Goal: Task Accomplishment & Management: Use online tool/utility

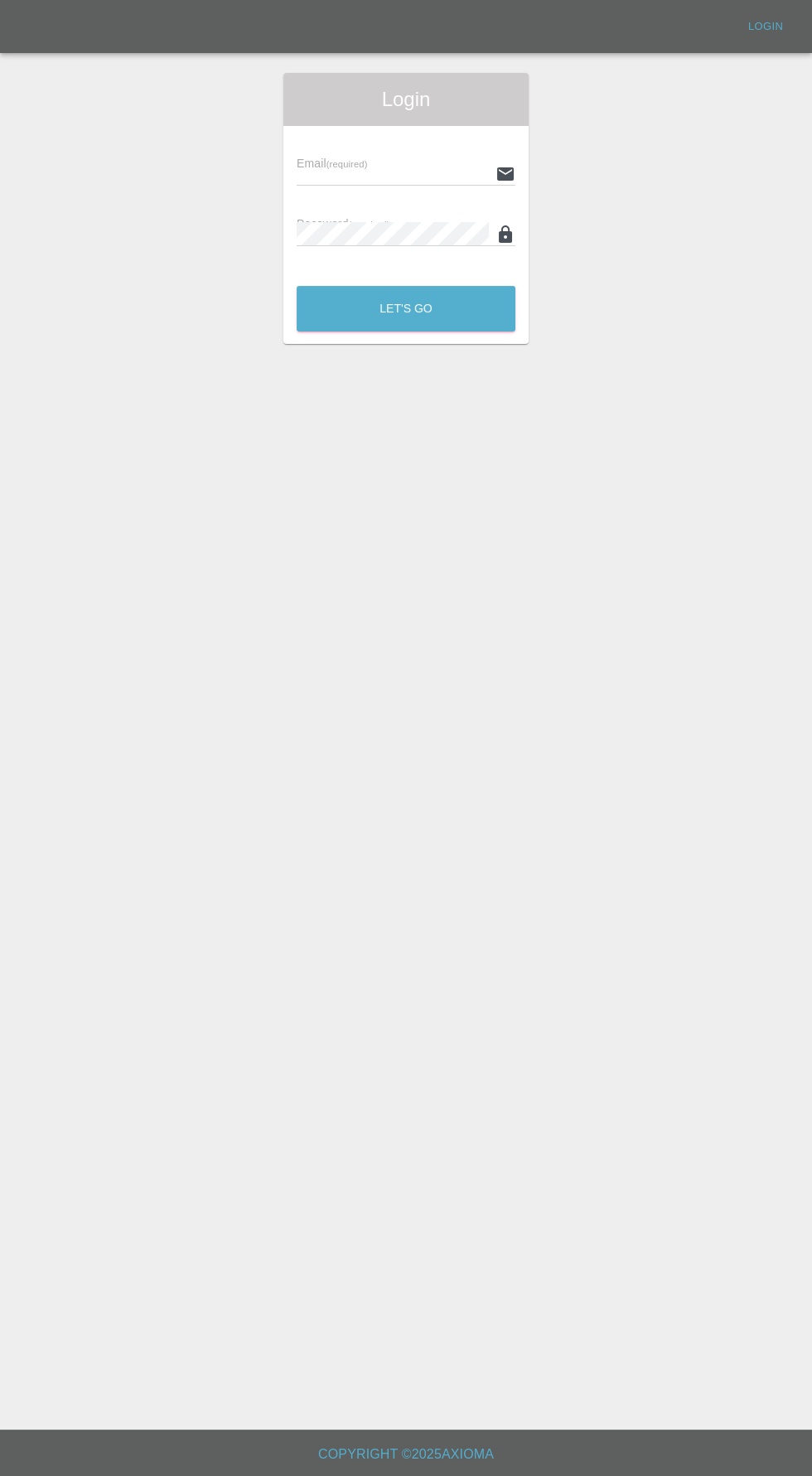
click at [317, 169] on input "text" at bounding box center [393, 173] width 192 height 24
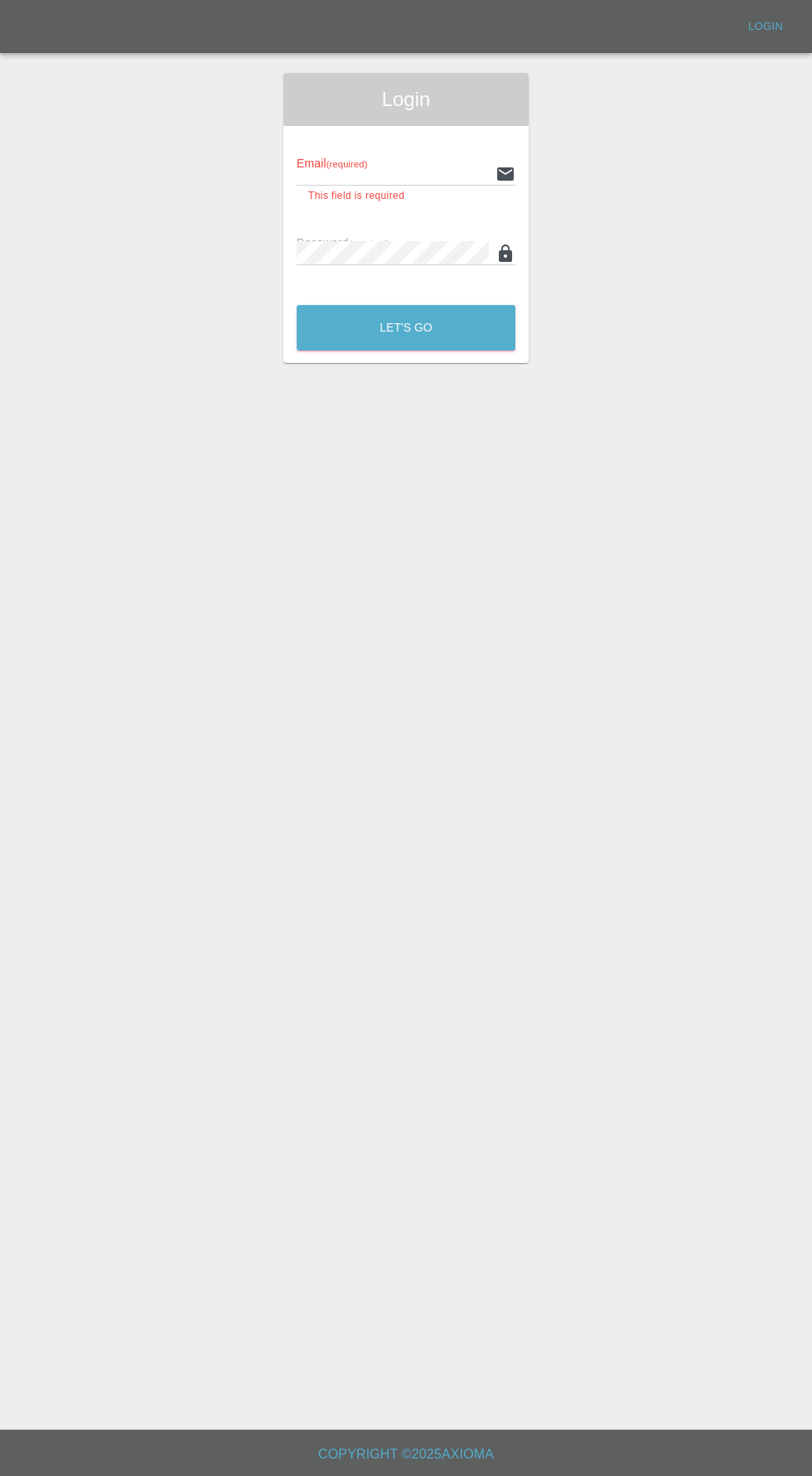
type input "[EMAIL_ADDRESS][DOMAIN_NAME]"
click at [297, 305] on button "Let's Go" at bounding box center [406, 328] width 219 height 46
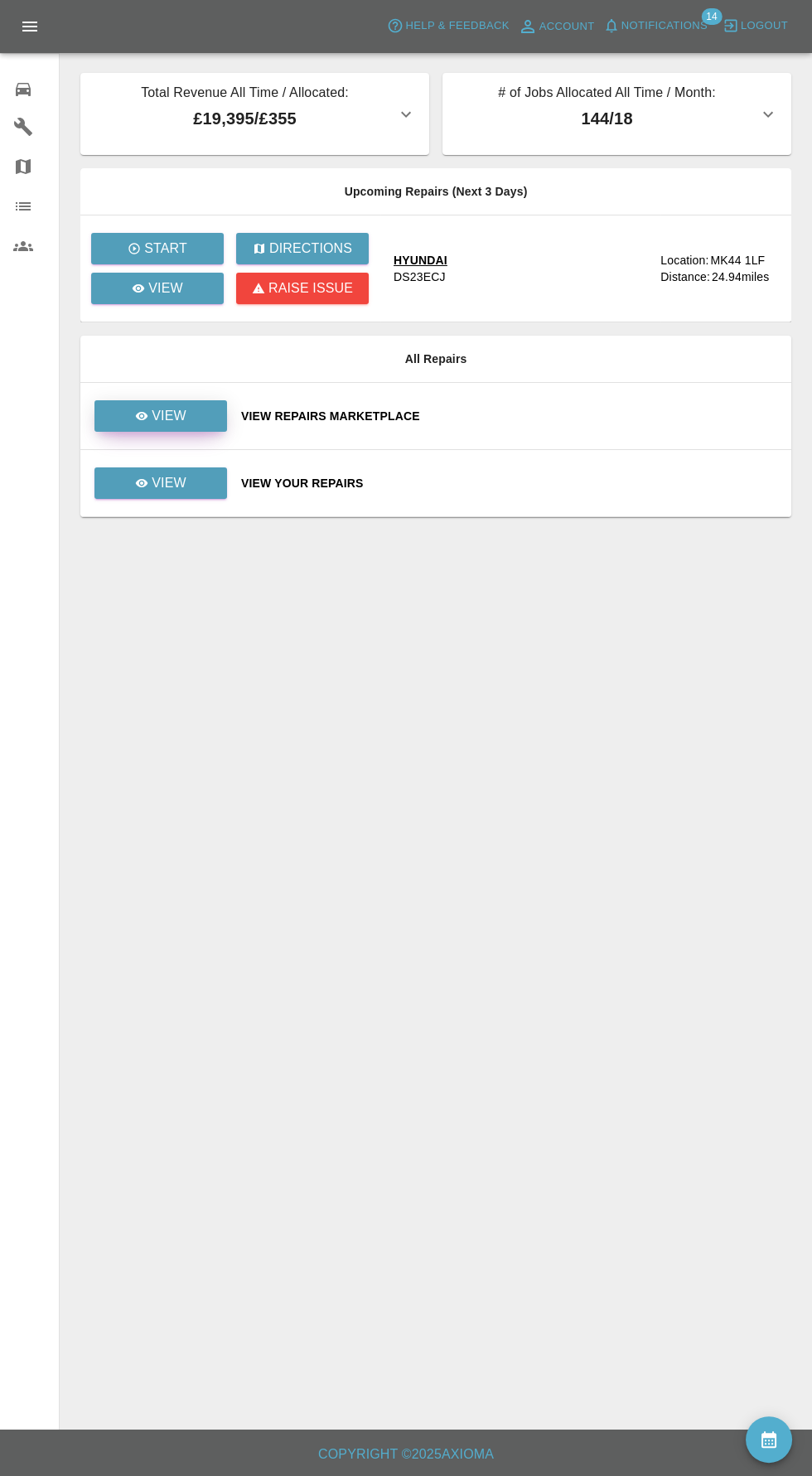
click at [143, 415] on icon at bounding box center [142, 416] width 12 height 9
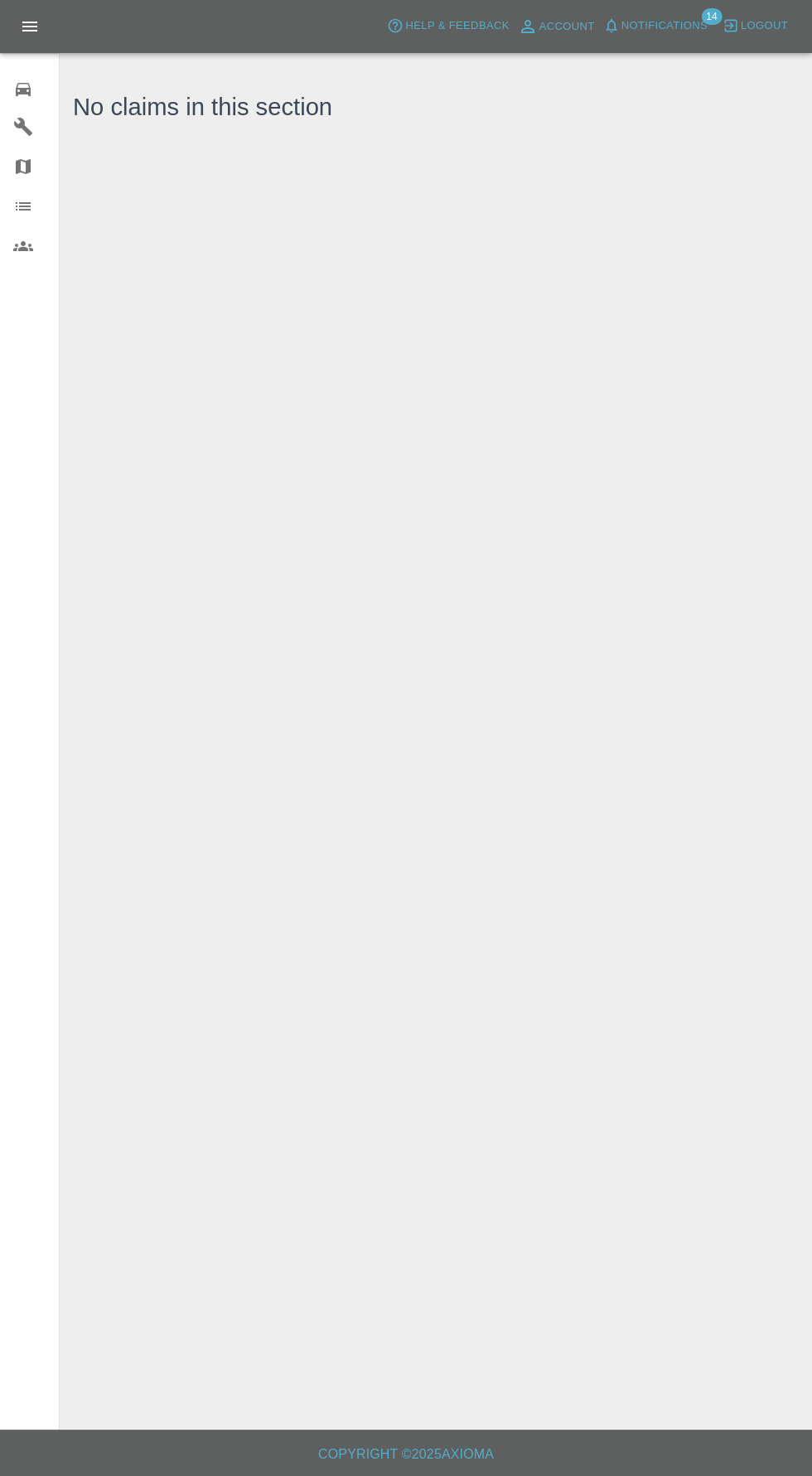
click at [23, 88] on icon at bounding box center [24, 89] width 15 height 13
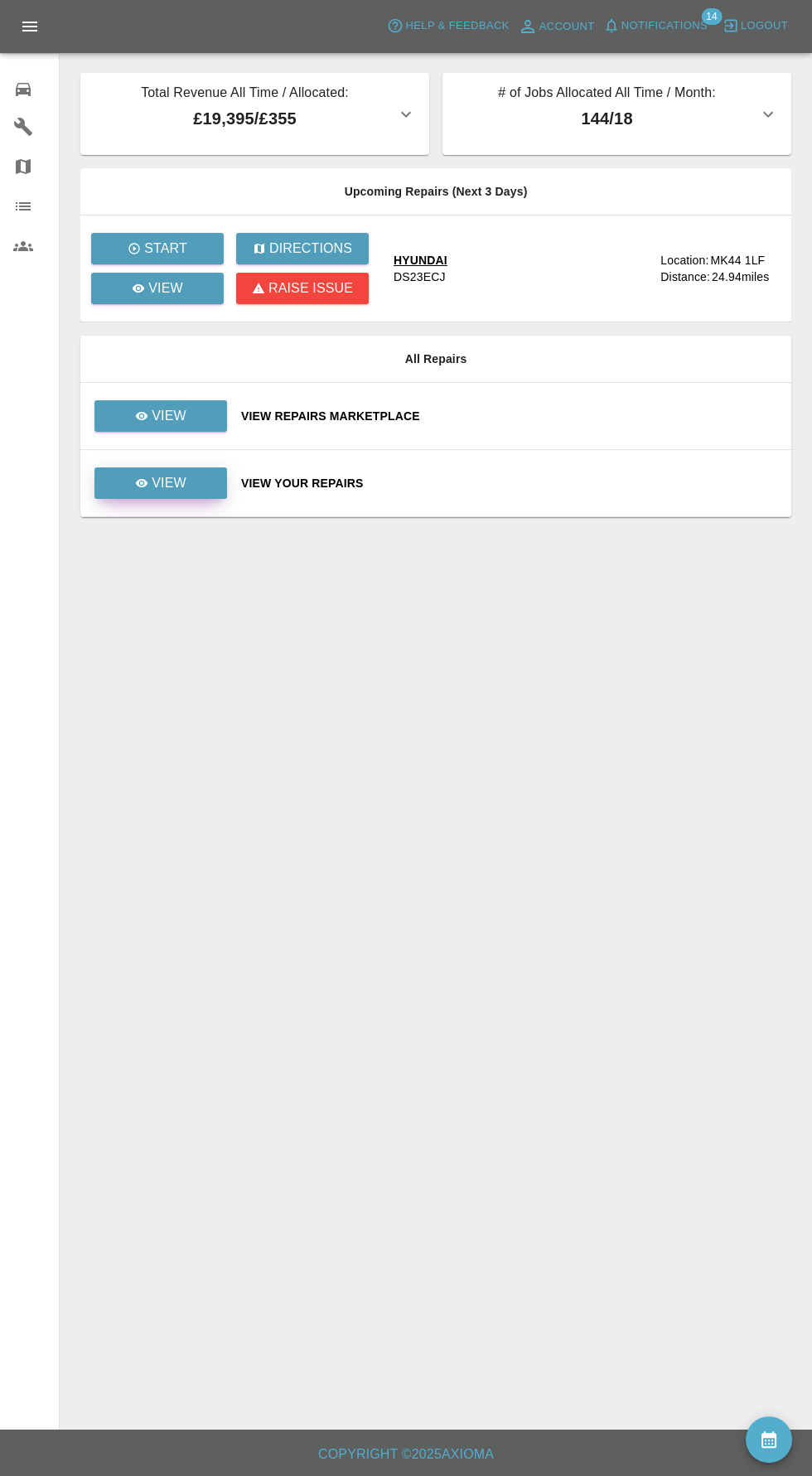
click at [143, 481] on icon at bounding box center [142, 483] width 12 height 9
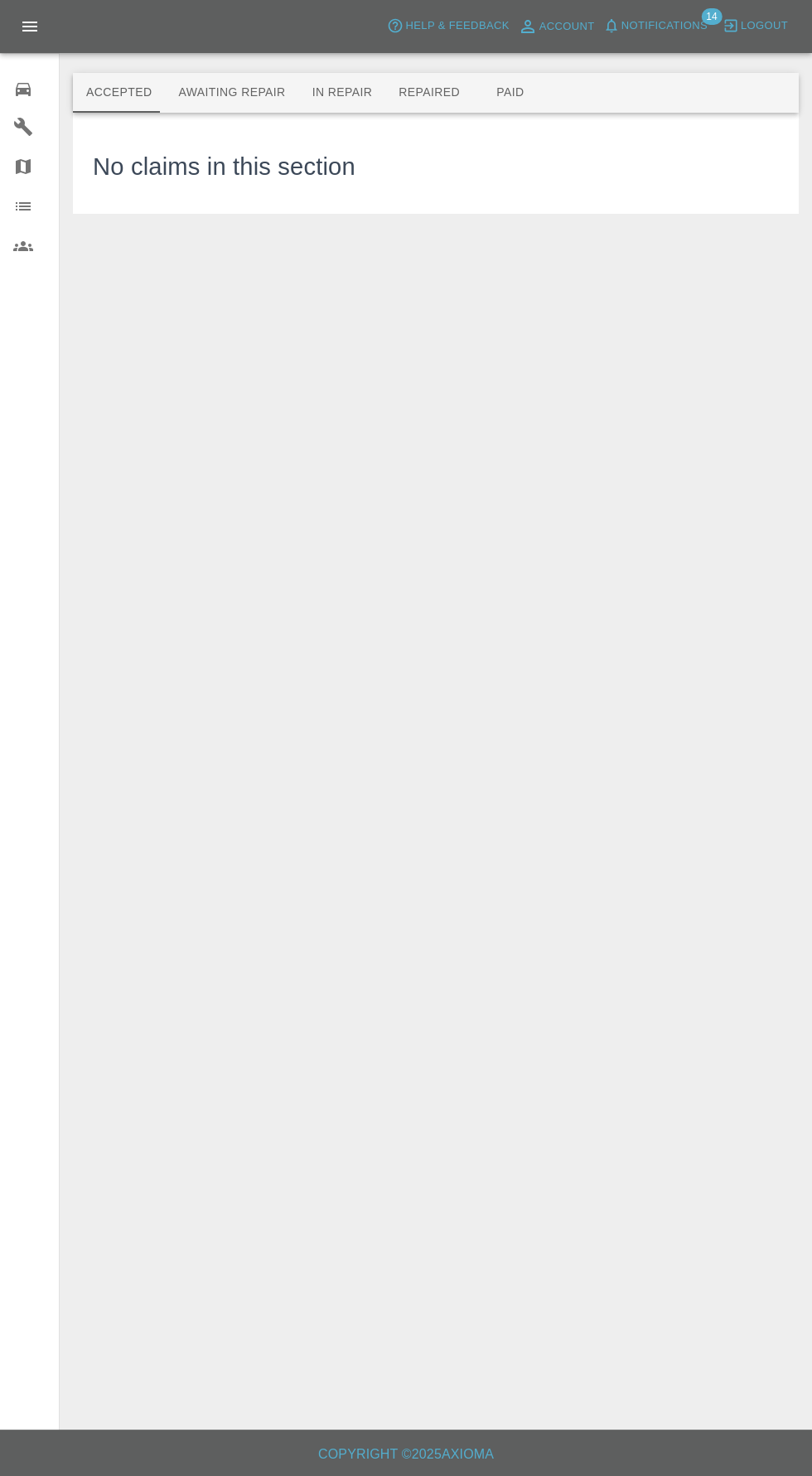
click at [212, 87] on button "Awaiting Repair" at bounding box center [231, 93] width 133 height 40
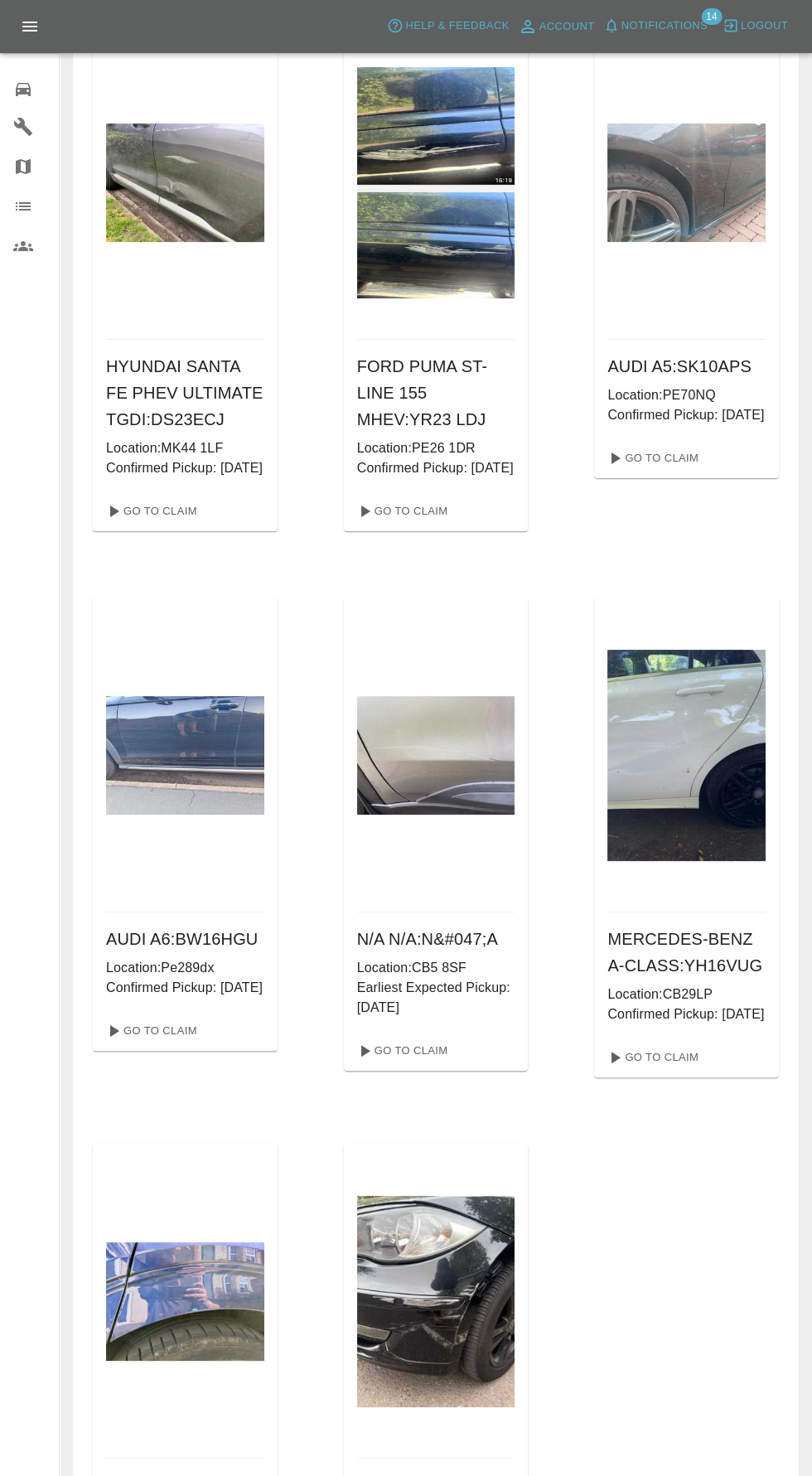
scroll to position [226, 0]
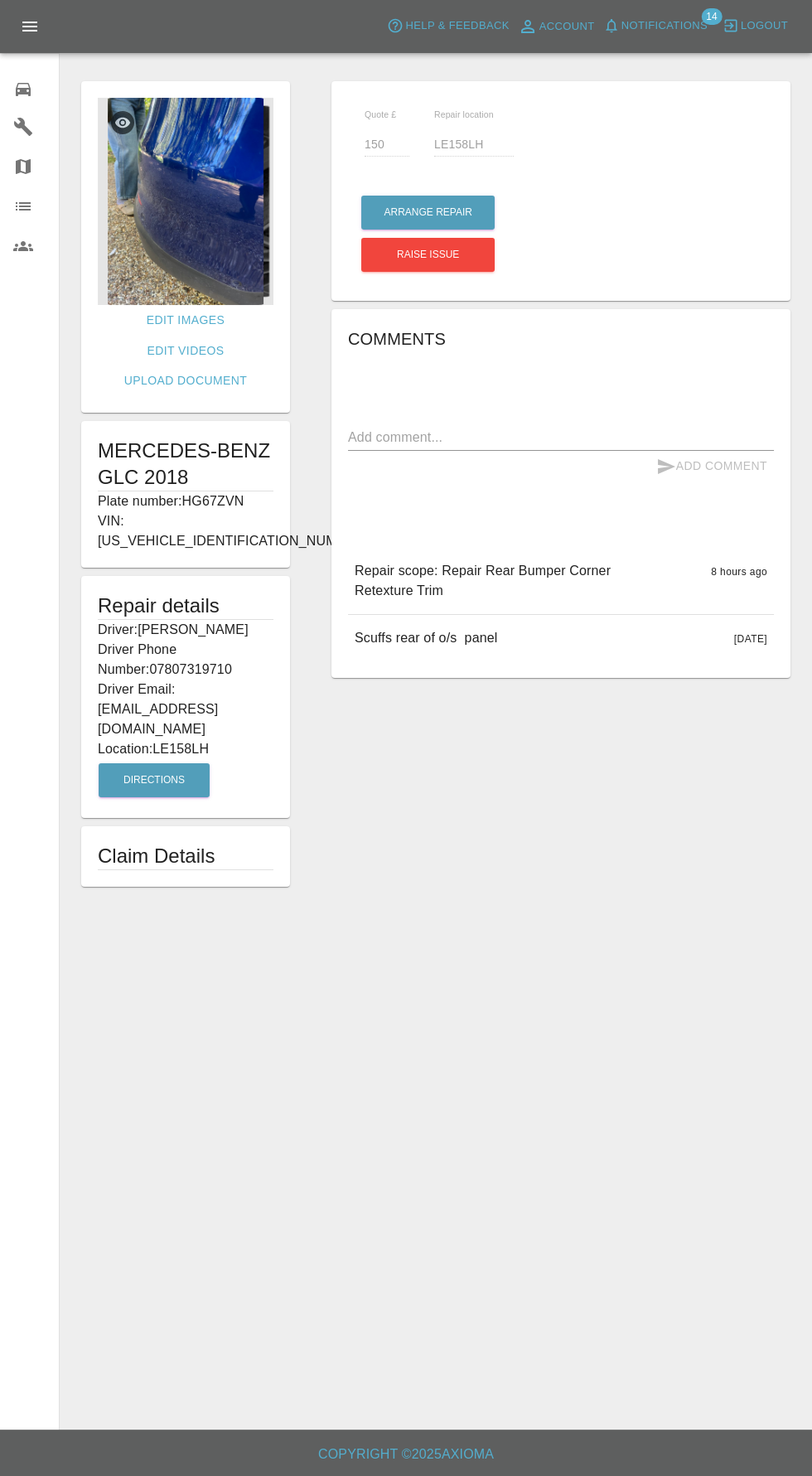
click at [204, 244] on img at bounding box center [185, 202] width 176 height 207
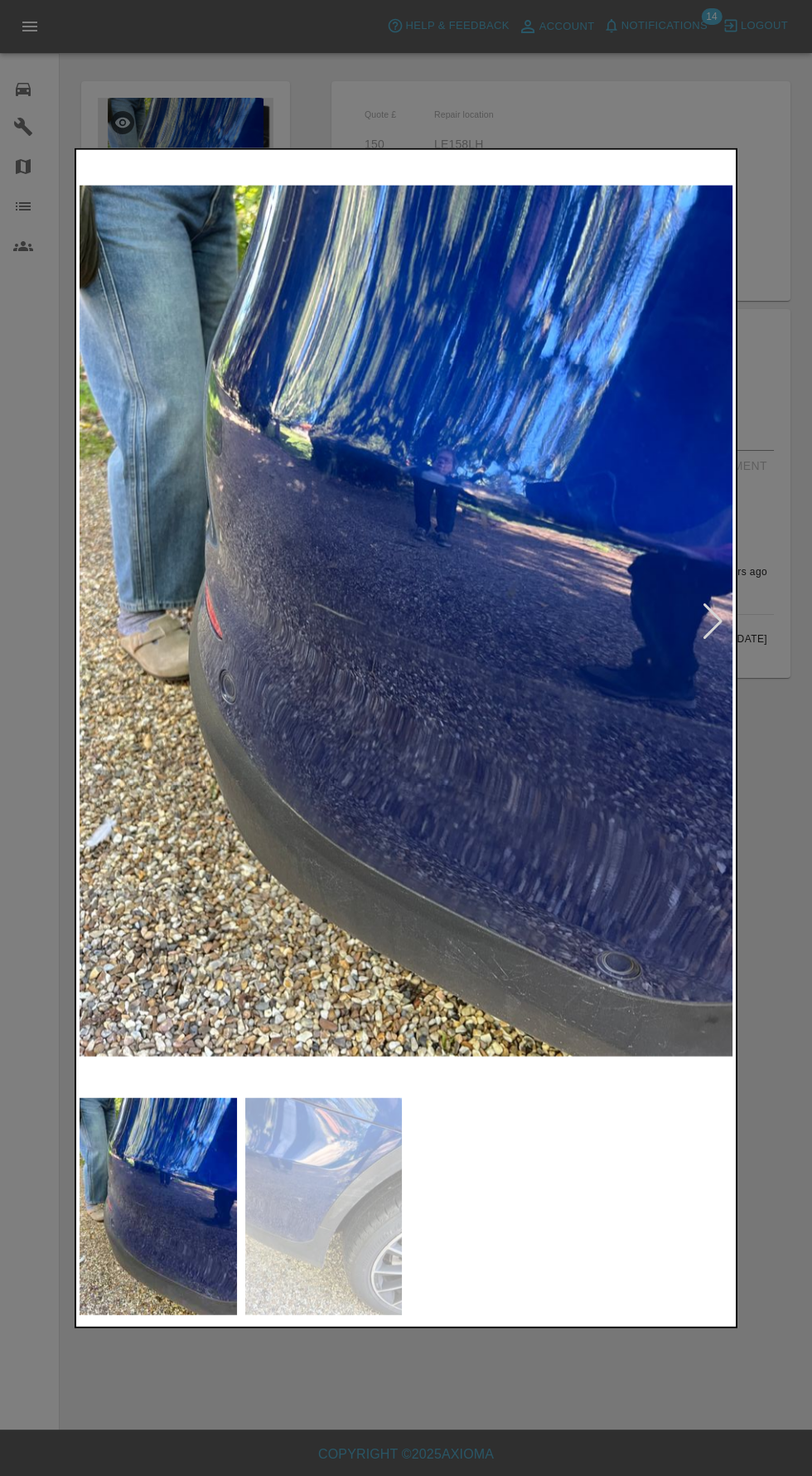
click at [310, 1253] on img at bounding box center [324, 1206] width 158 height 218
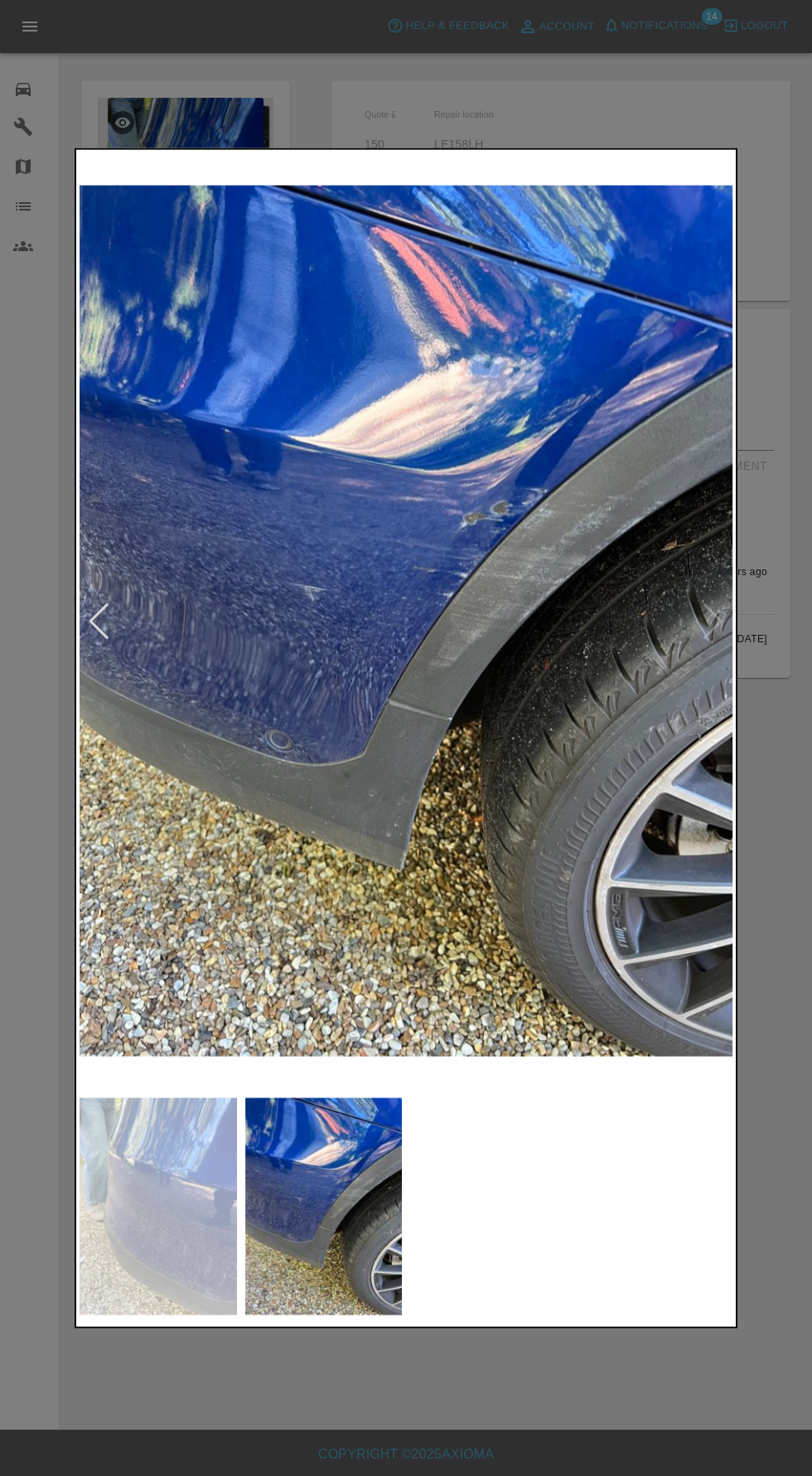
click at [177, 1213] on img at bounding box center [159, 1206] width 158 height 218
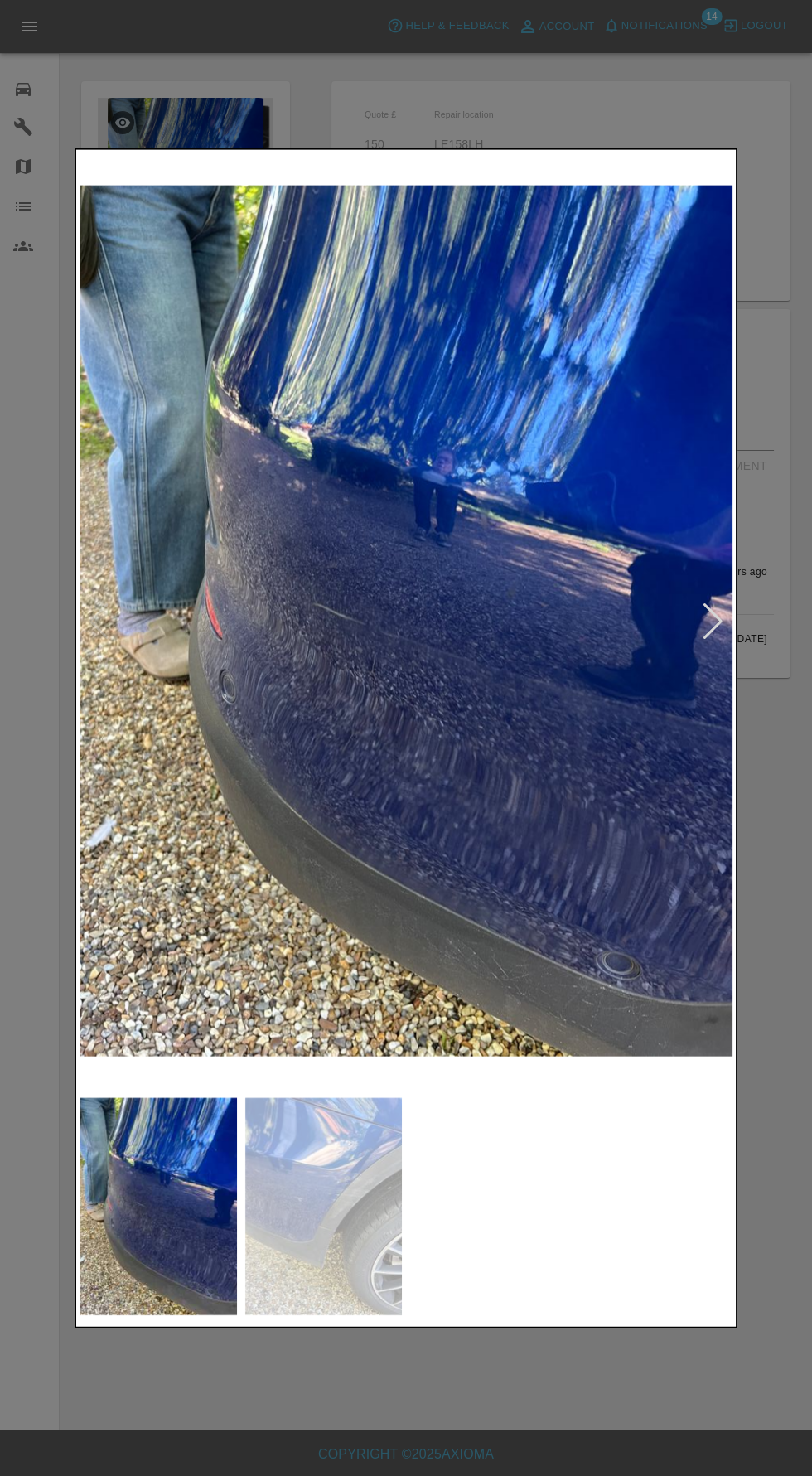
click at [524, 1403] on div at bounding box center [406, 738] width 812 height 1476
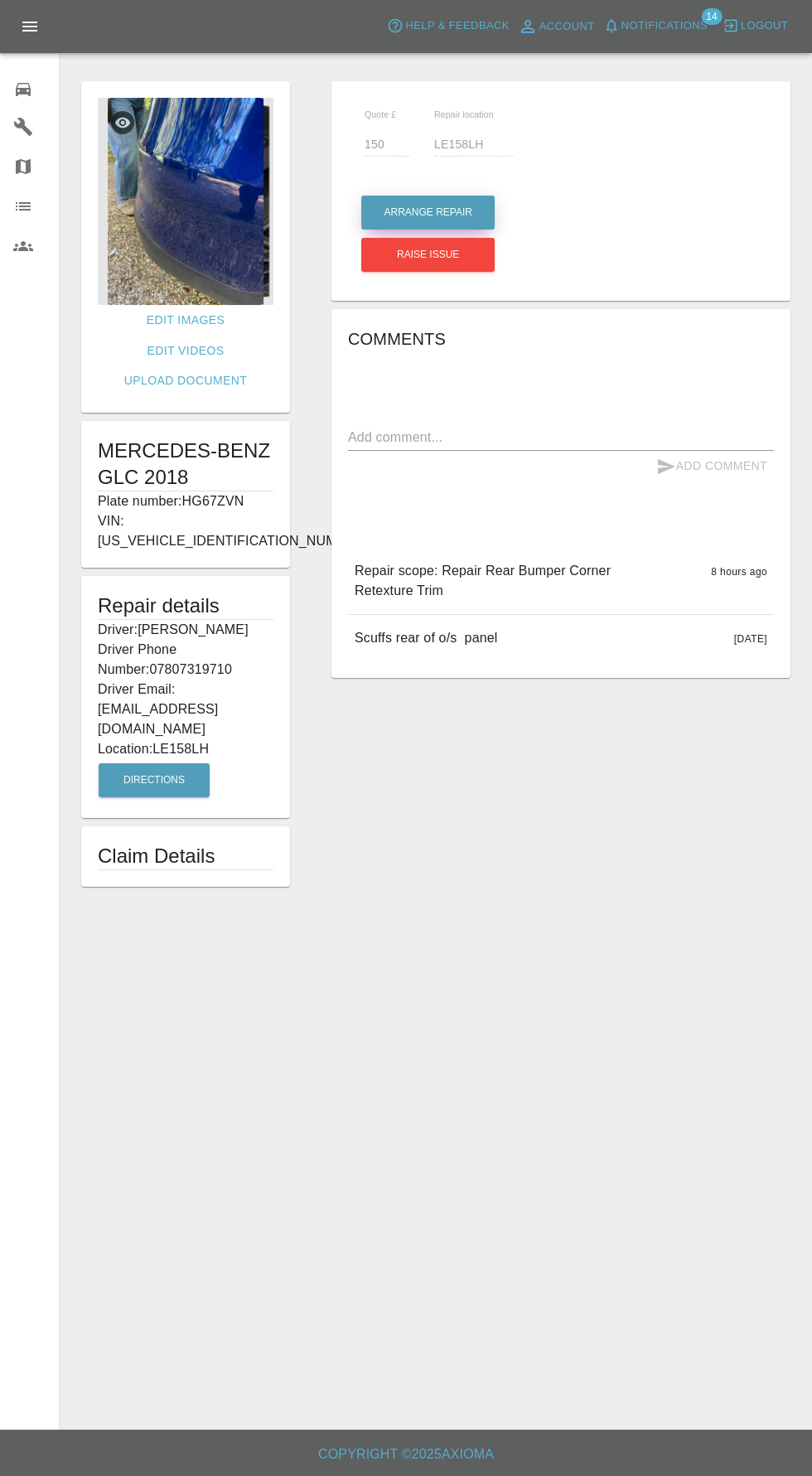
click at [452, 197] on button "Arrange Repair" at bounding box center [428, 213] width 133 height 34
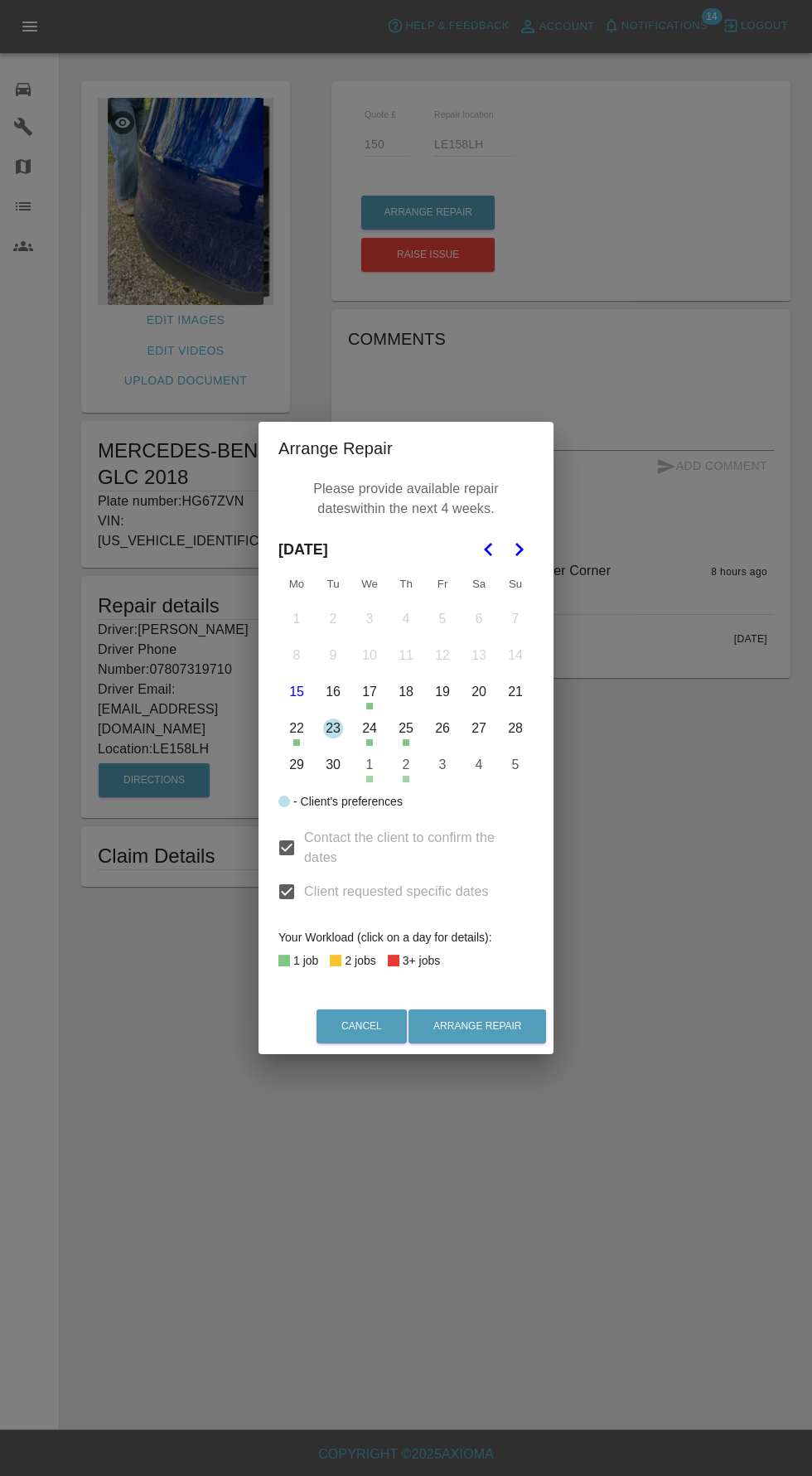
click at [336, 730] on button "23" at bounding box center [333, 728] width 35 height 35
click at [477, 728] on button "27" at bounding box center [478, 728] width 35 height 35
click at [441, 728] on button "26" at bounding box center [442, 728] width 35 height 35
click at [479, 728] on button "27" at bounding box center [478, 728] width 35 height 35
click at [513, 1039] on button "Arrange Repair" at bounding box center [477, 1026] width 138 height 34
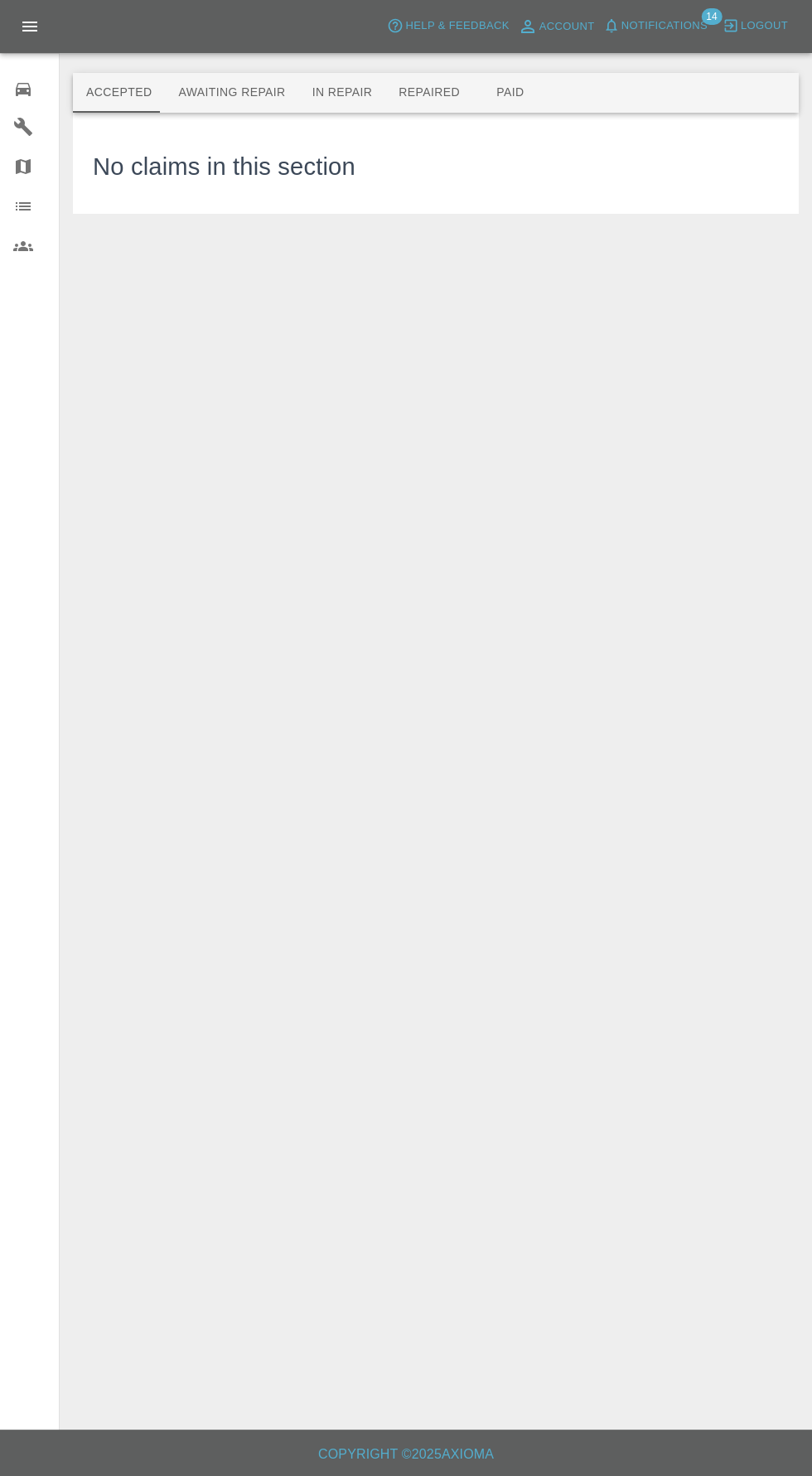
click at [222, 93] on button "Awaiting Repair" at bounding box center [231, 93] width 133 height 40
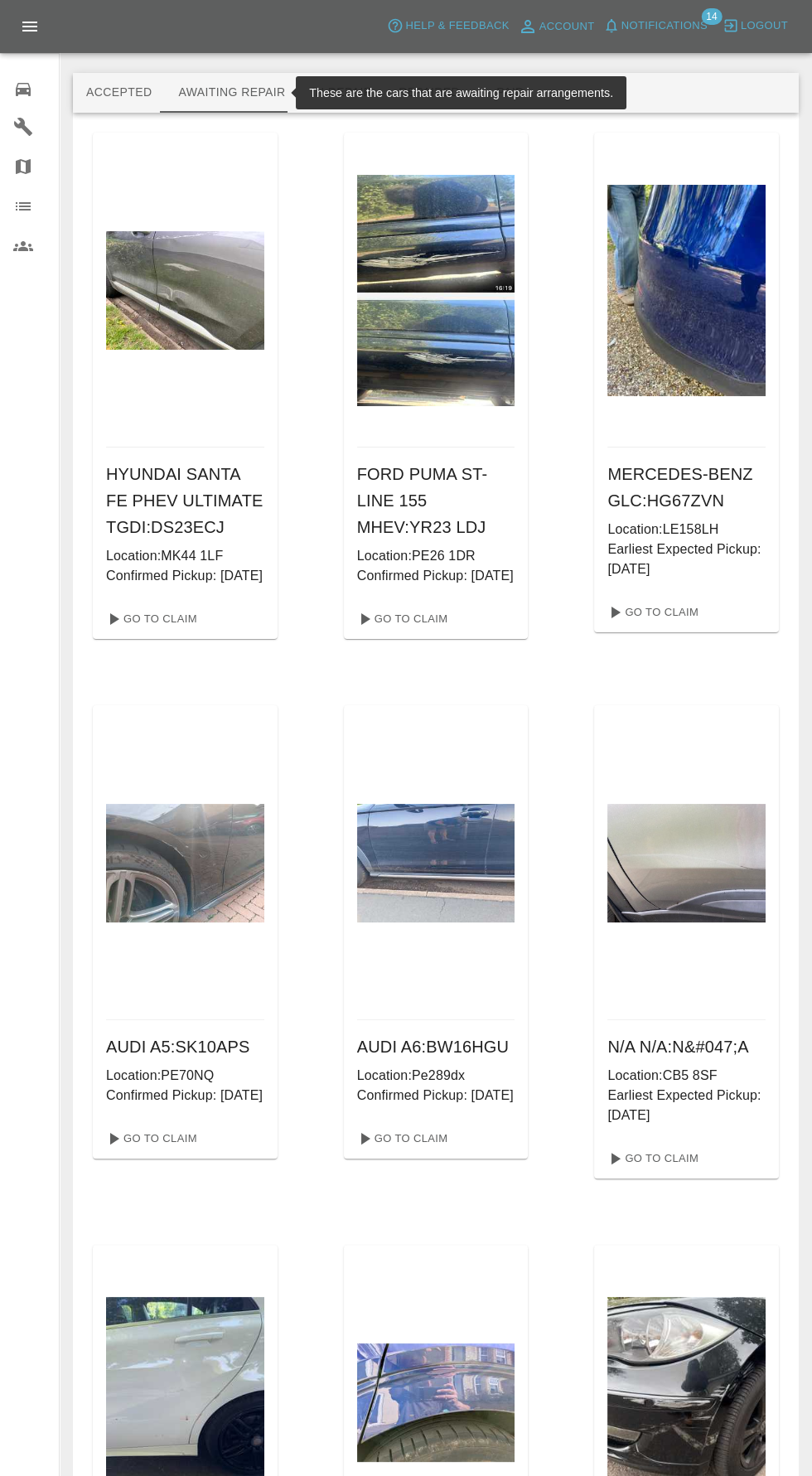
click at [681, 29] on span "Notifications" at bounding box center [664, 26] width 87 height 19
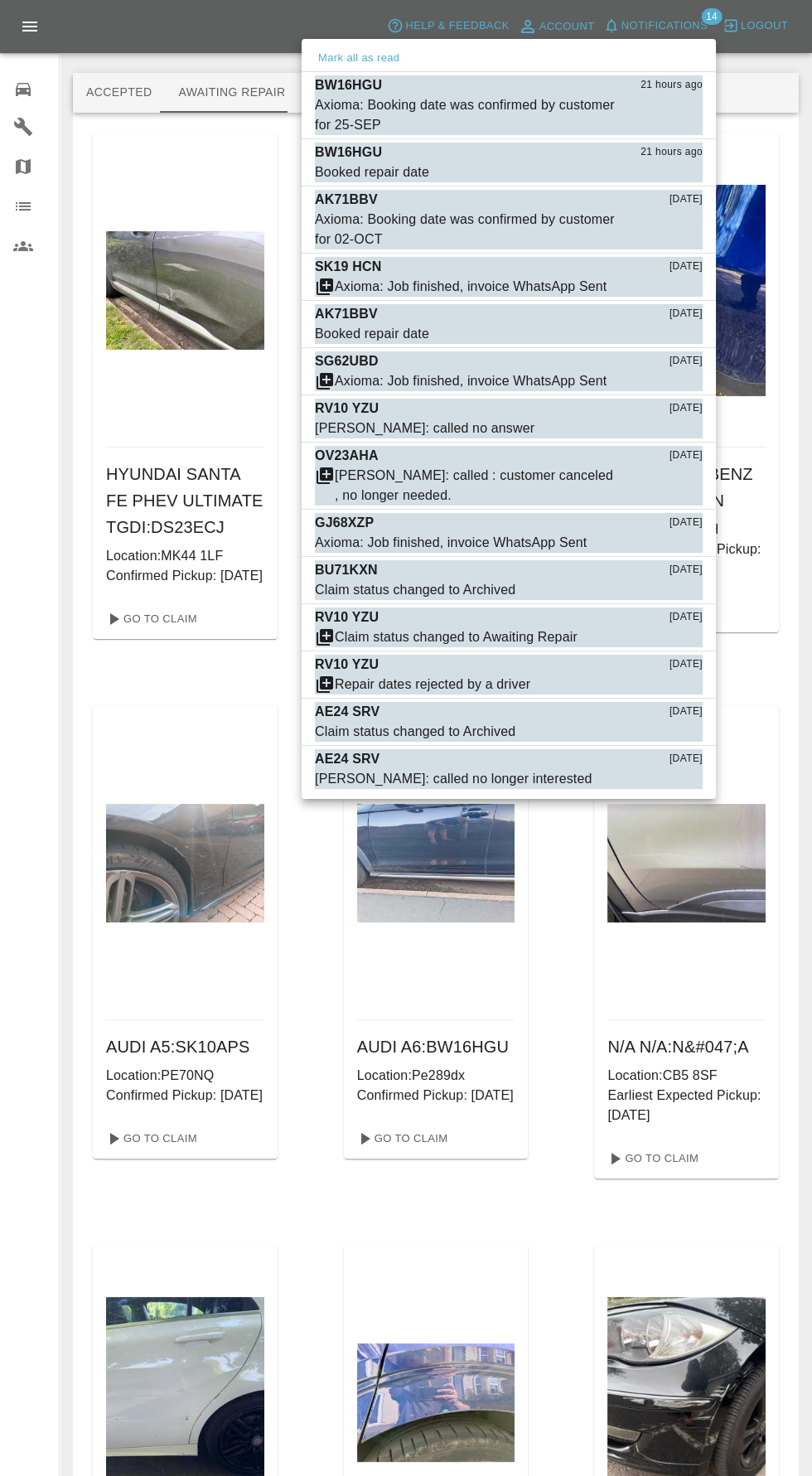
click at [35, 85] on div at bounding box center [406, 738] width 812 height 1476
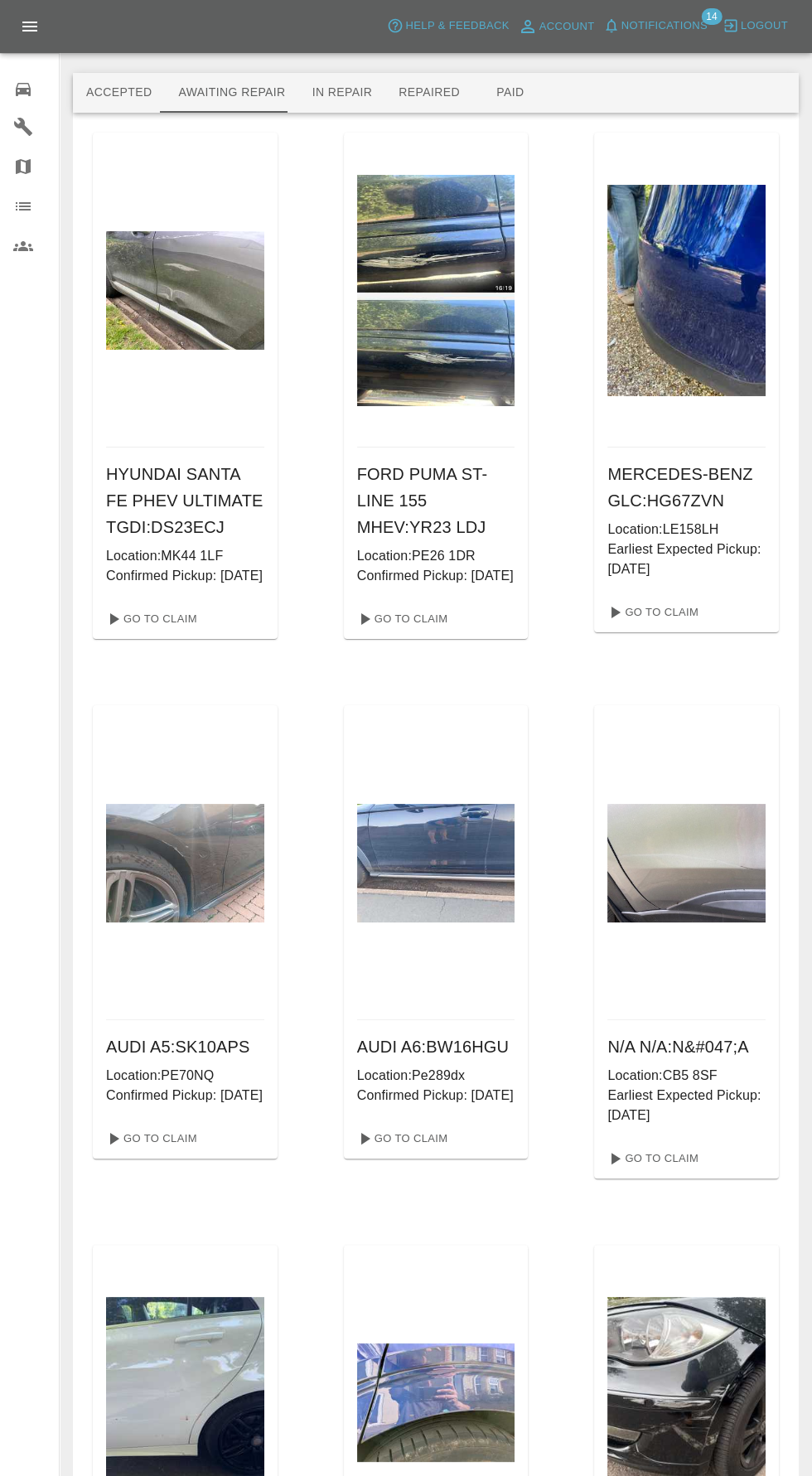
click at [39, 75] on div "0" at bounding box center [36, 87] width 47 height 24
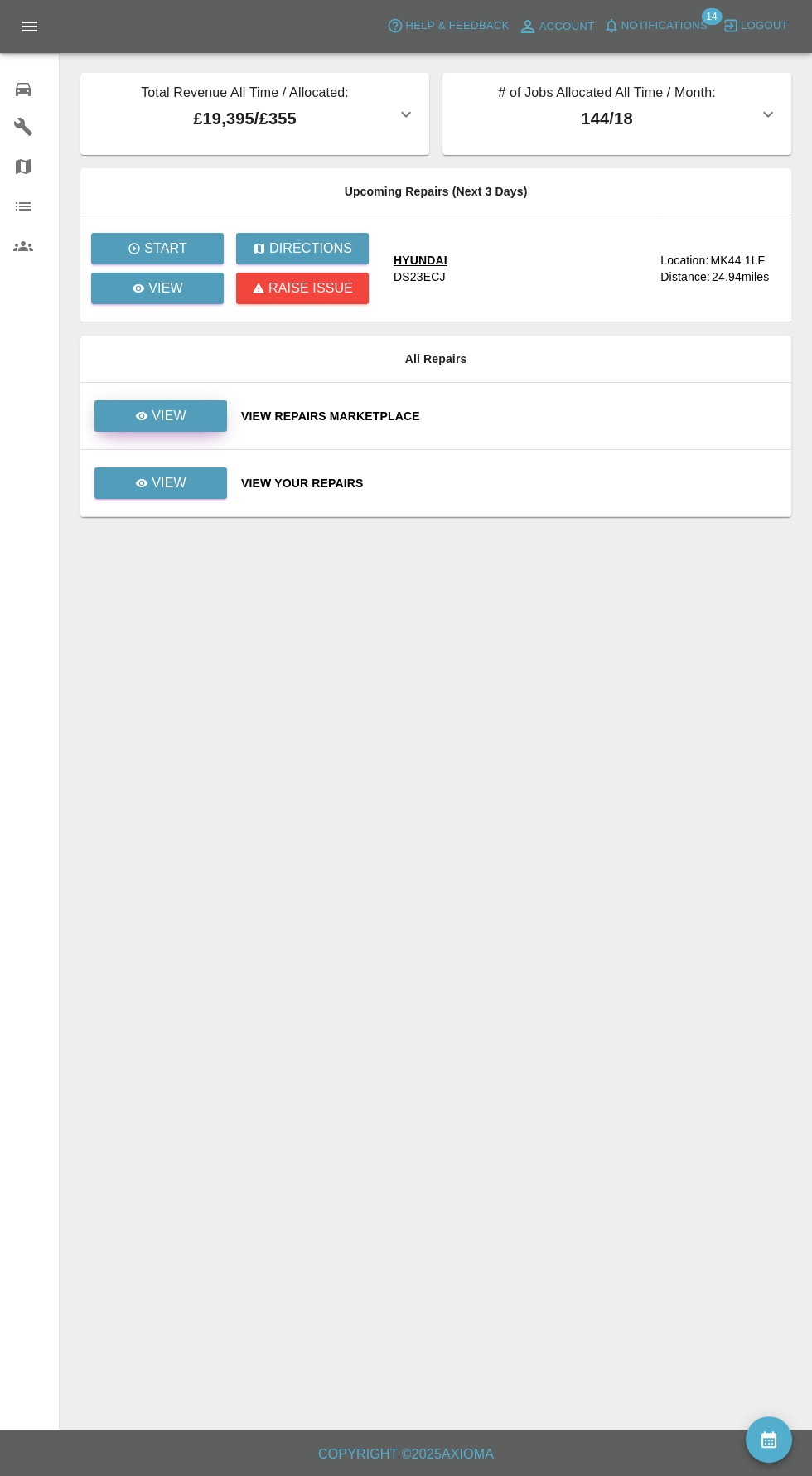
click at [191, 411] on link "View" at bounding box center [160, 416] width 132 height 31
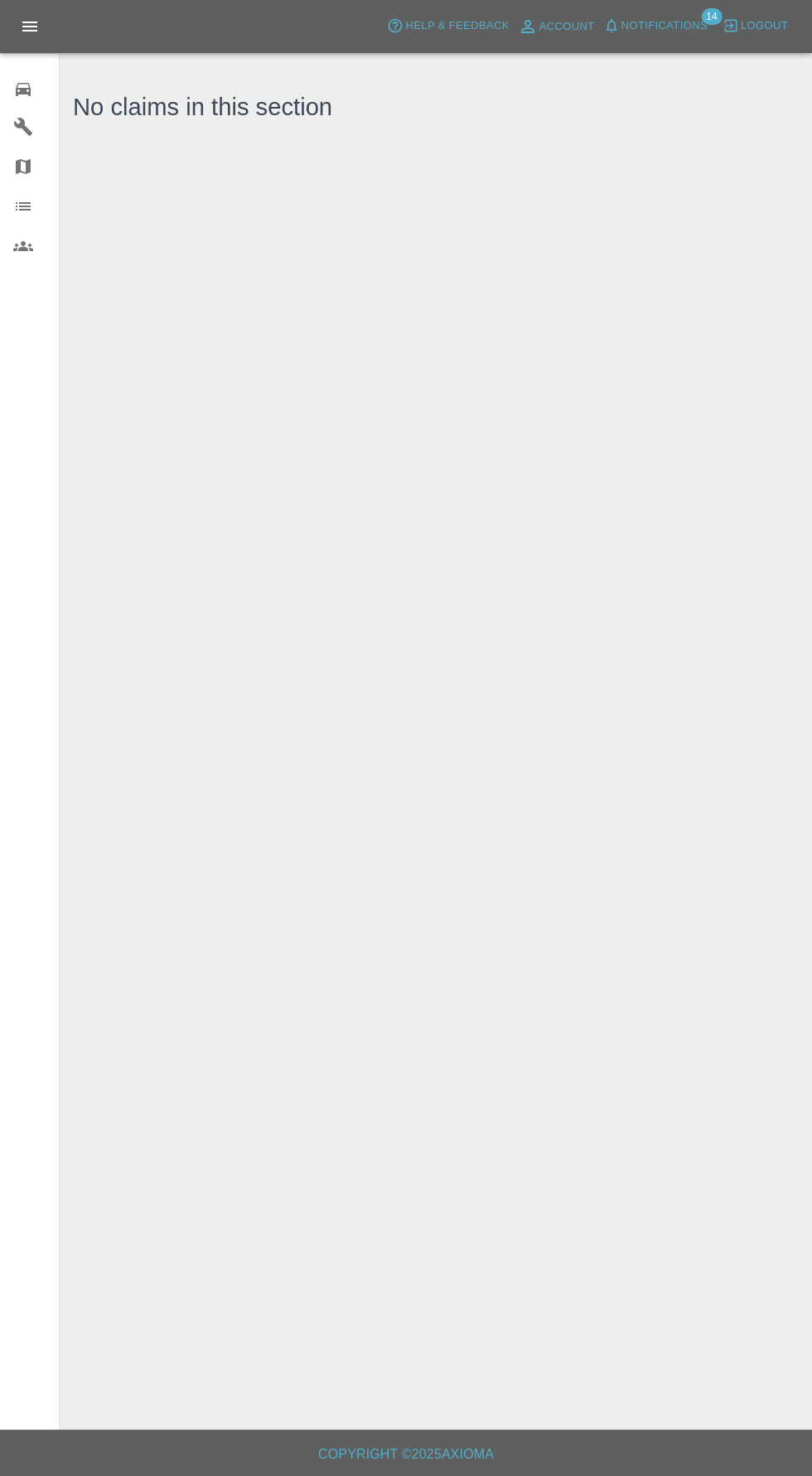
click at [23, 88] on icon at bounding box center [24, 89] width 15 height 13
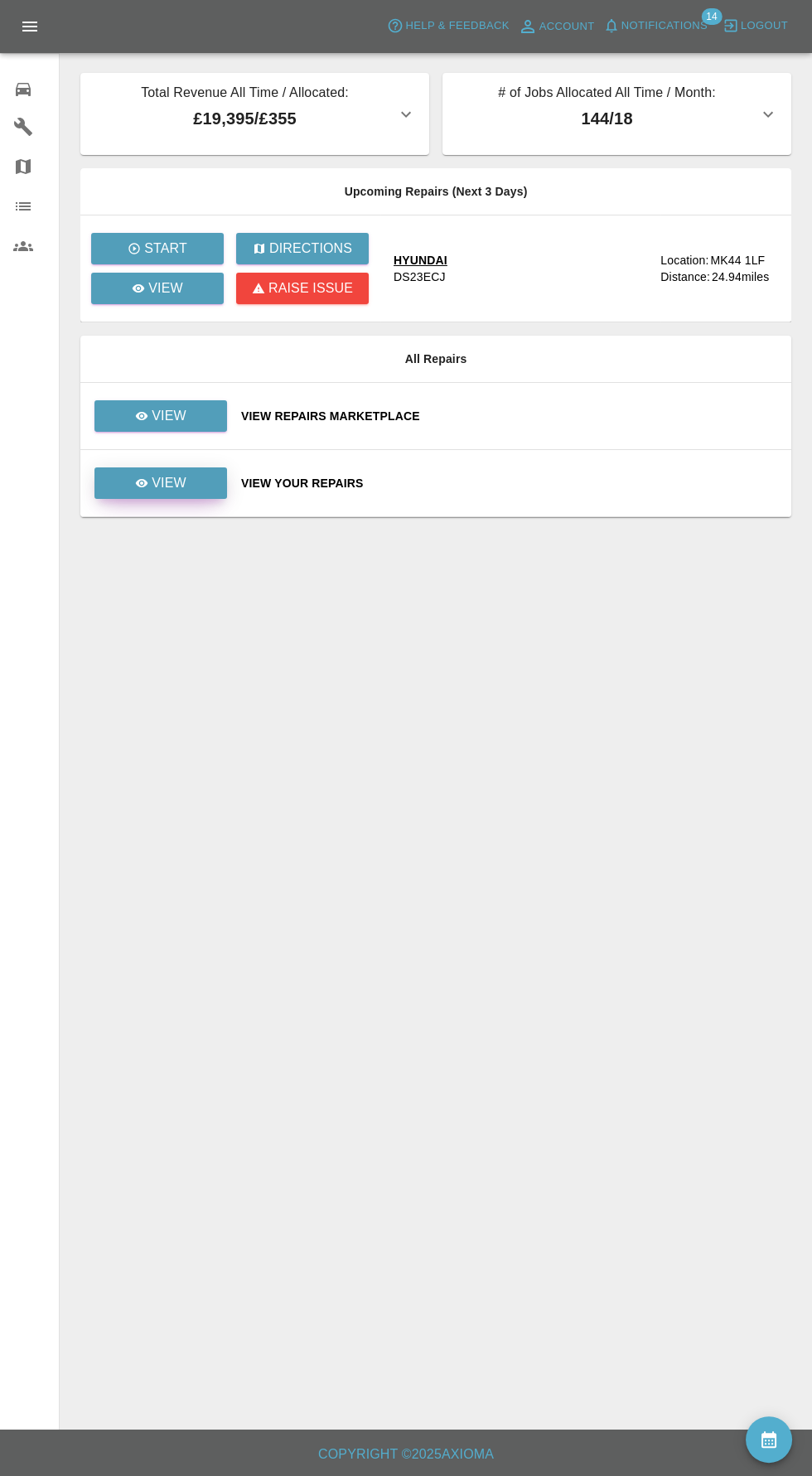
click at [203, 491] on link "View" at bounding box center [160, 482] width 132 height 31
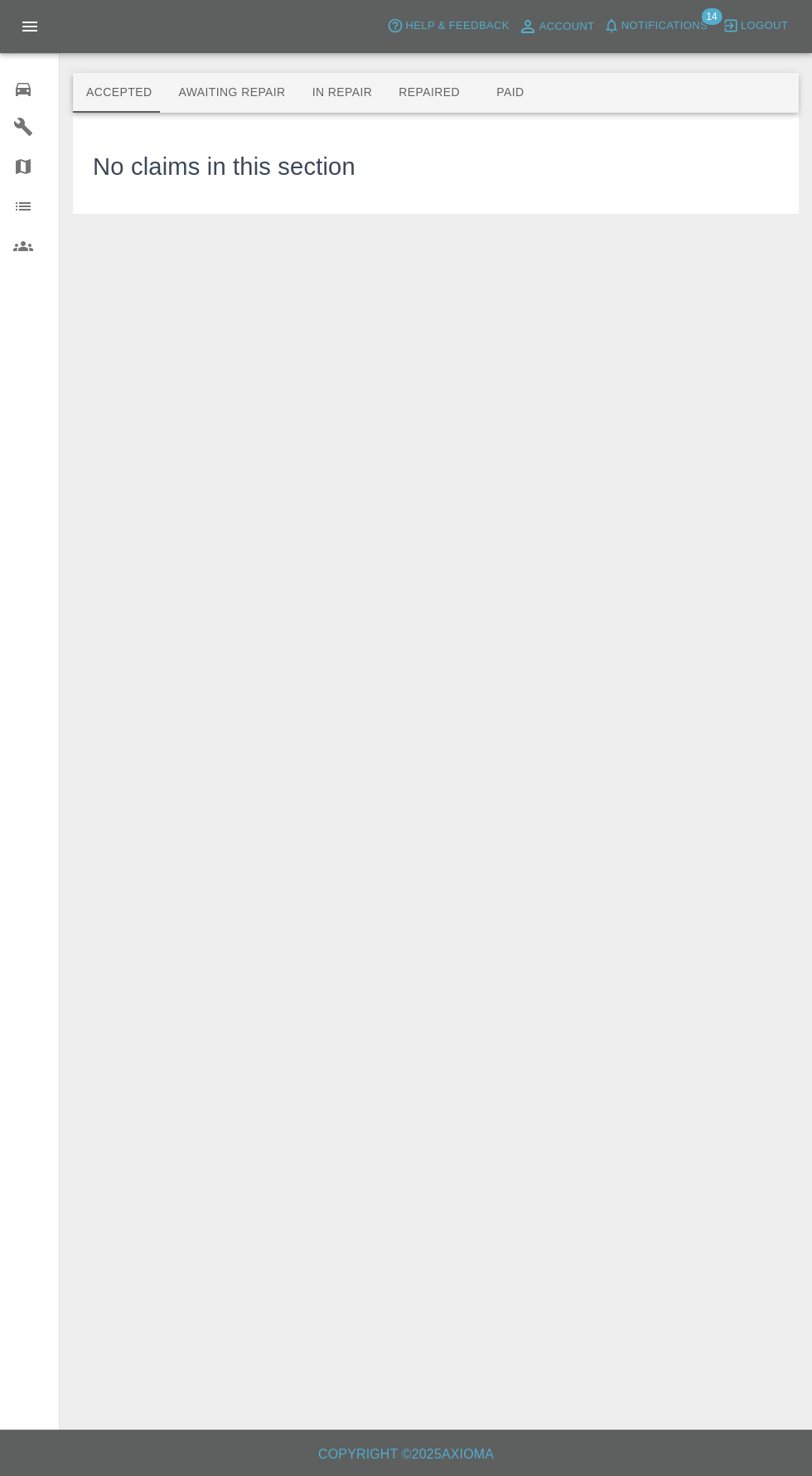
click at [228, 78] on button "Awaiting Repair" at bounding box center [231, 93] width 133 height 40
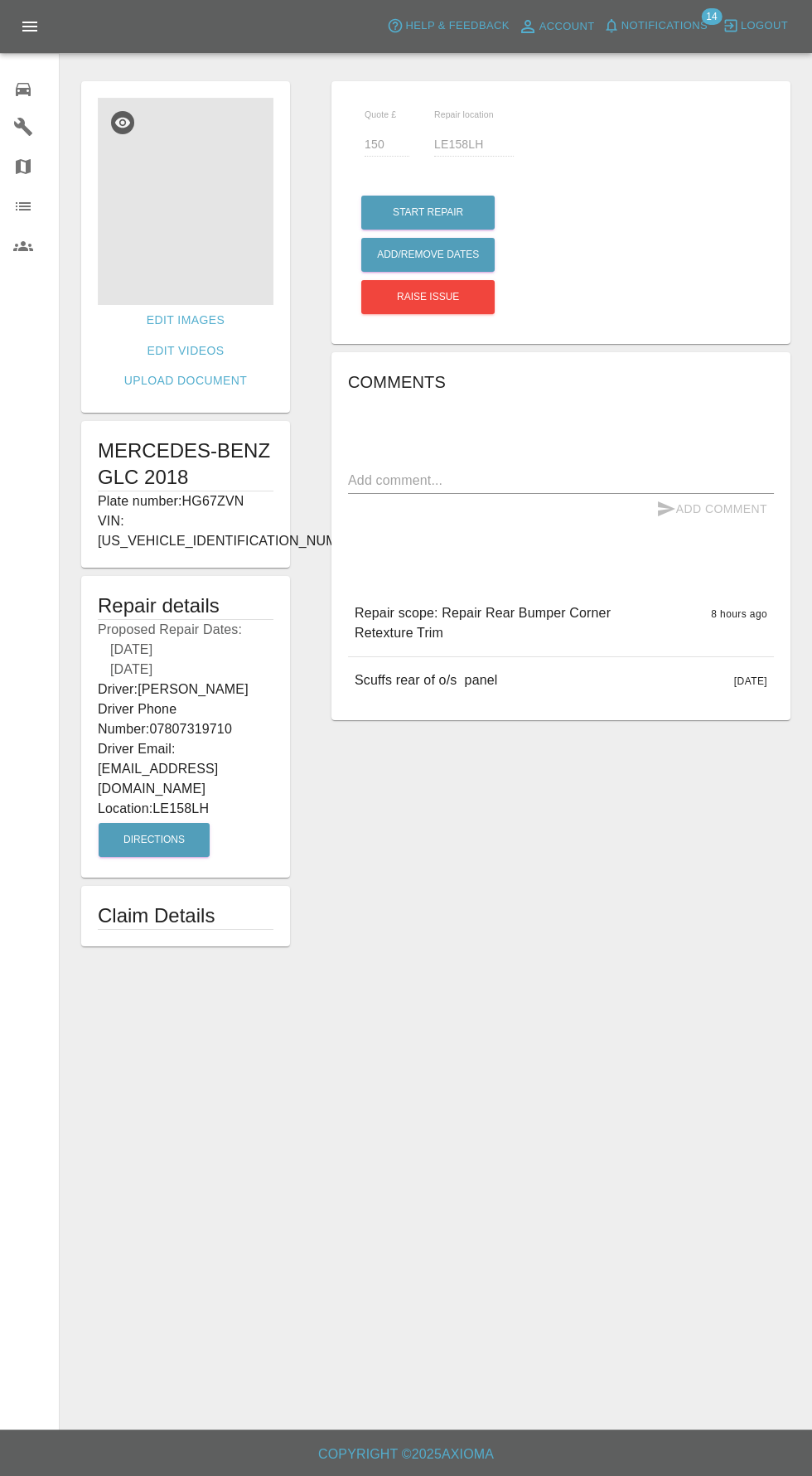
scroll to position [10, 0]
click at [164, 823] on button "Directions" at bounding box center [154, 840] width 111 height 34
